Goal: Task Accomplishment & Management: Manage account settings

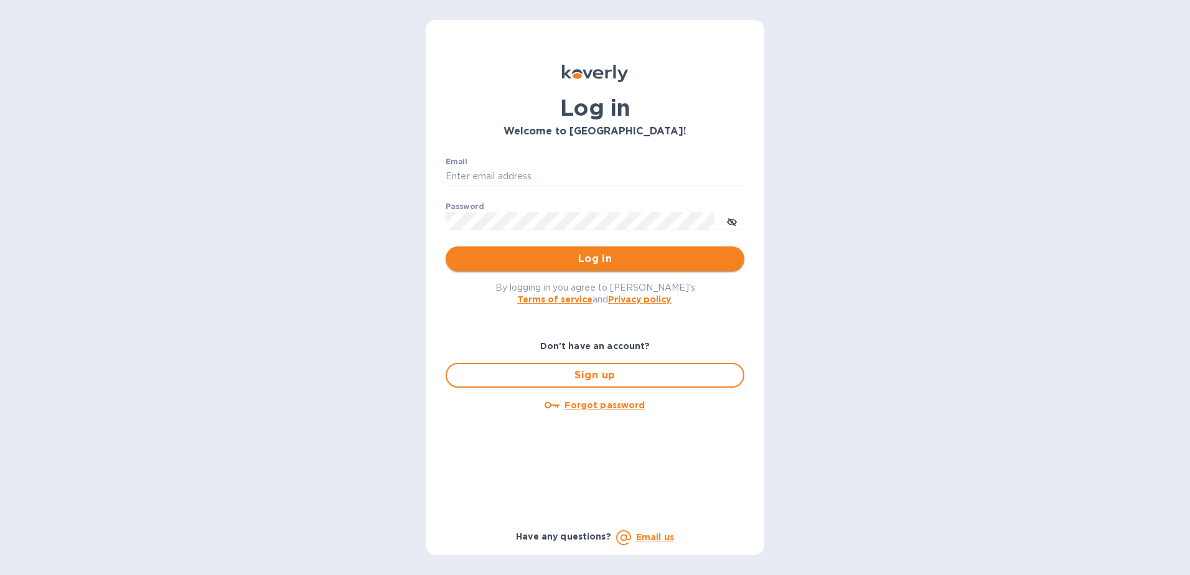
type input "[EMAIL_ADDRESS][DOMAIN_NAME]"
click at [600, 260] on span "Log in" at bounding box center [595, 258] width 279 height 15
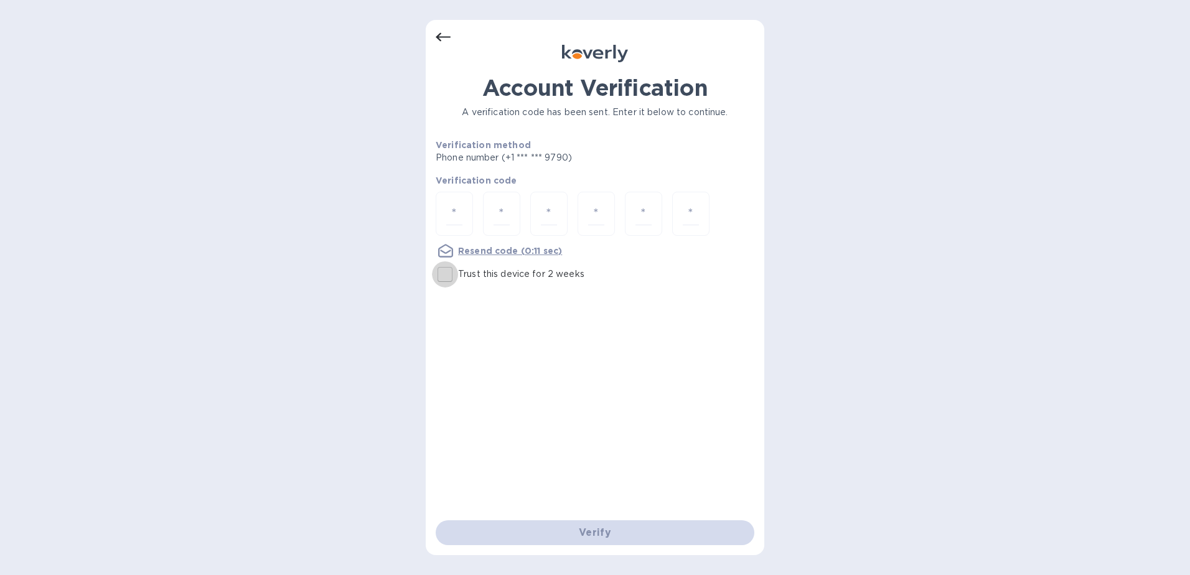
click at [449, 273] on input "Trust this device for 2 weeks" at bounding box center [445, 274] width 26 height 26
checkbox input "true"
click at [456, 215] on input "number" at bounding box center [454, 213] width 16 height 23
type input "7"
type input "1"
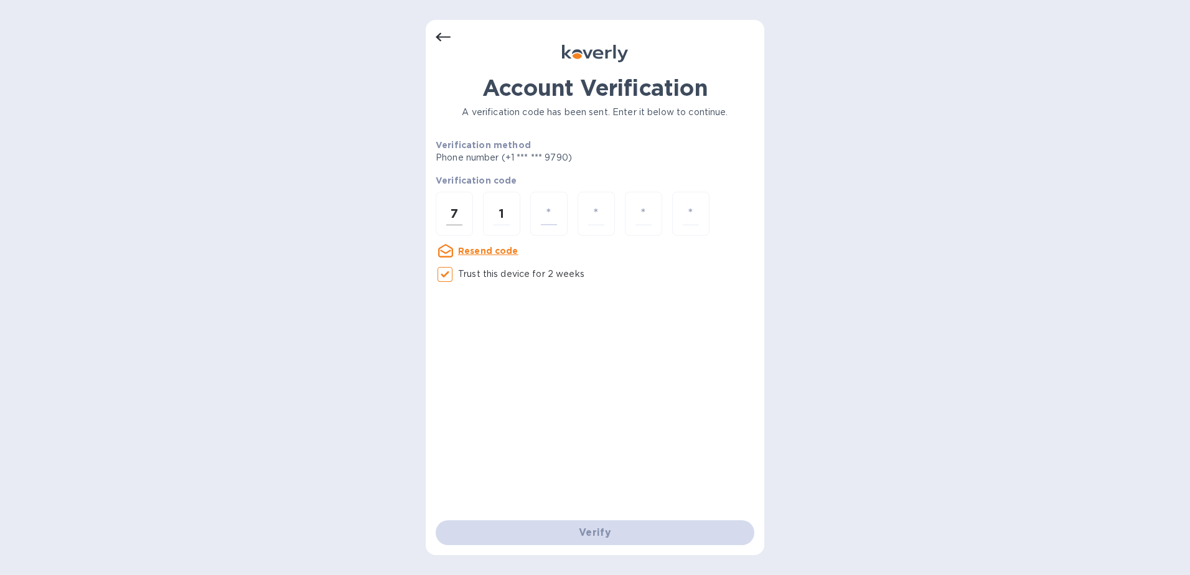
type input "5"
type input "6"
